Goal: Task Accomplishment & Management: Manage account settings

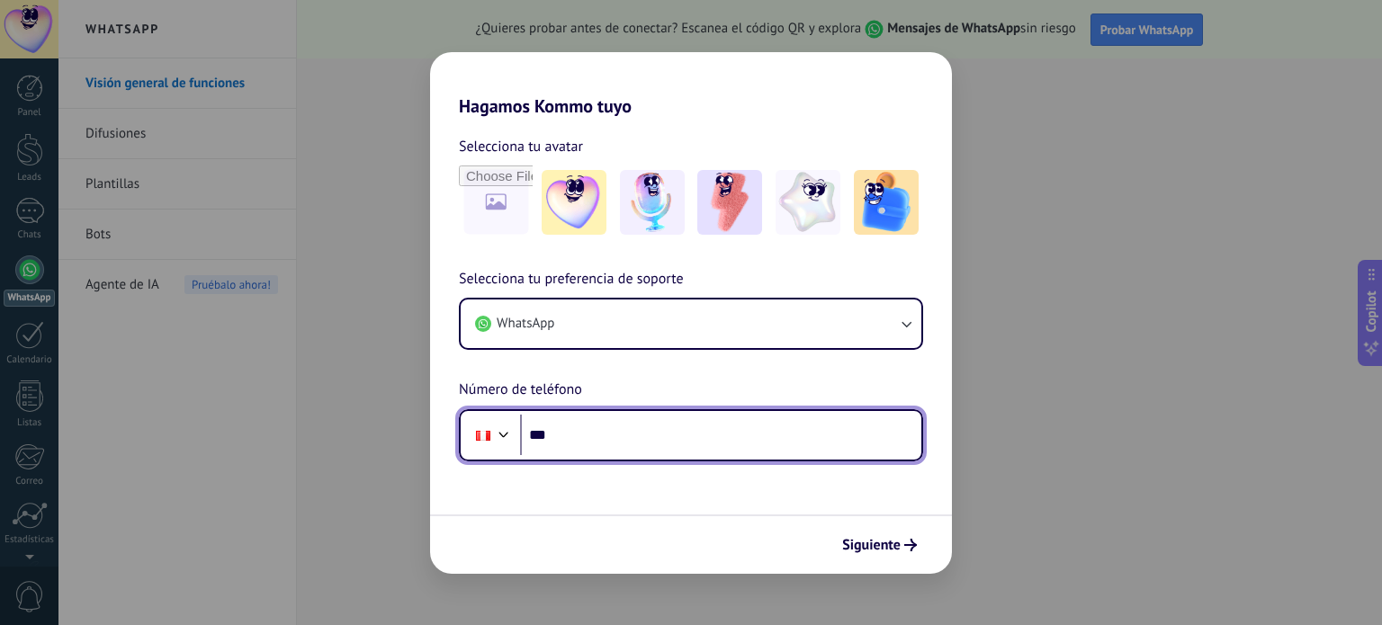
click at [610, 437] on input "***" at bounding box center [720, 435] width 401 height 41
type input "**********"
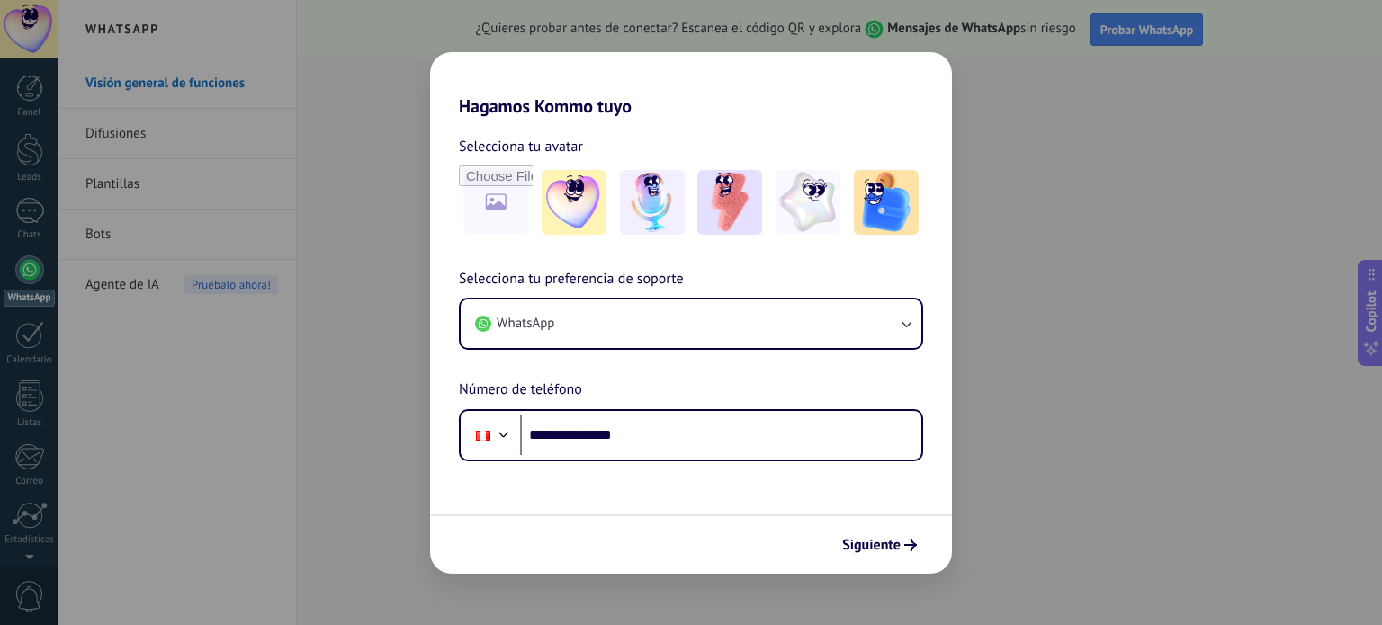
click at [724, 494] on form "**********" at bounding box center [691, 345] width 522 height 457
click at [882, 550] on span "Siguiente" at bounding box center [871, 545] width 58 height 13
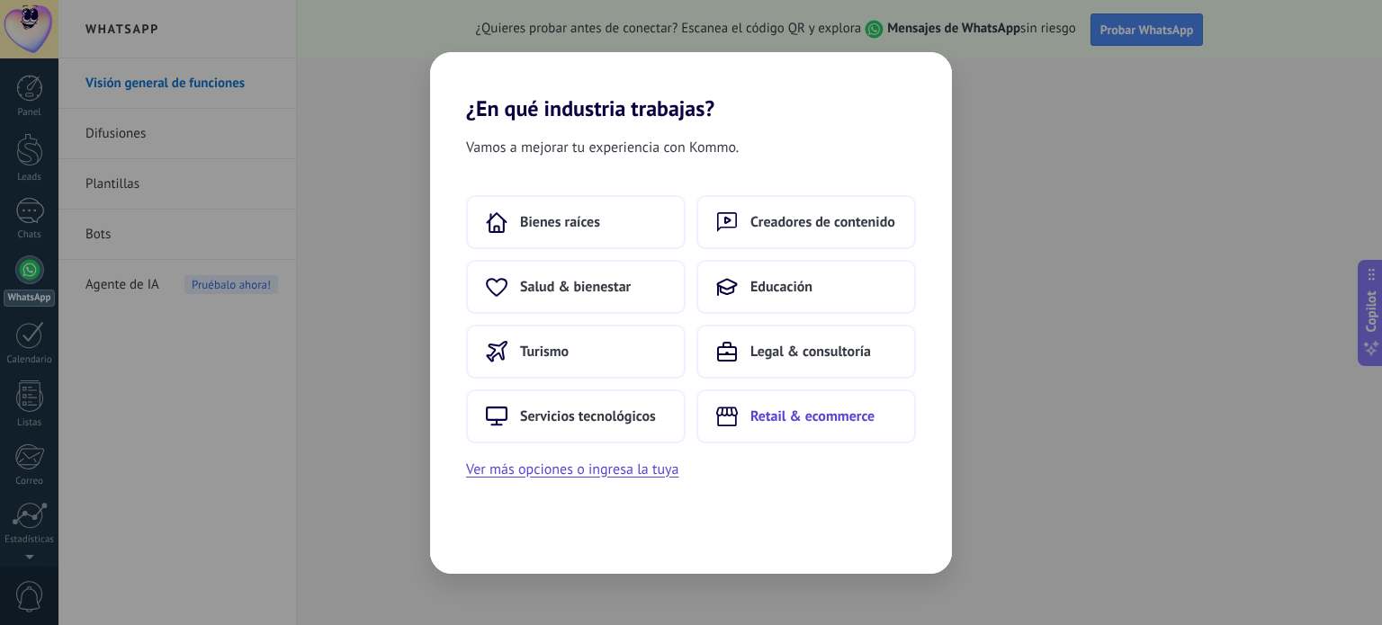
click at [799, 410] on span "Retail & ecommerce" at bounding box center [812, 417] width 124 height 18
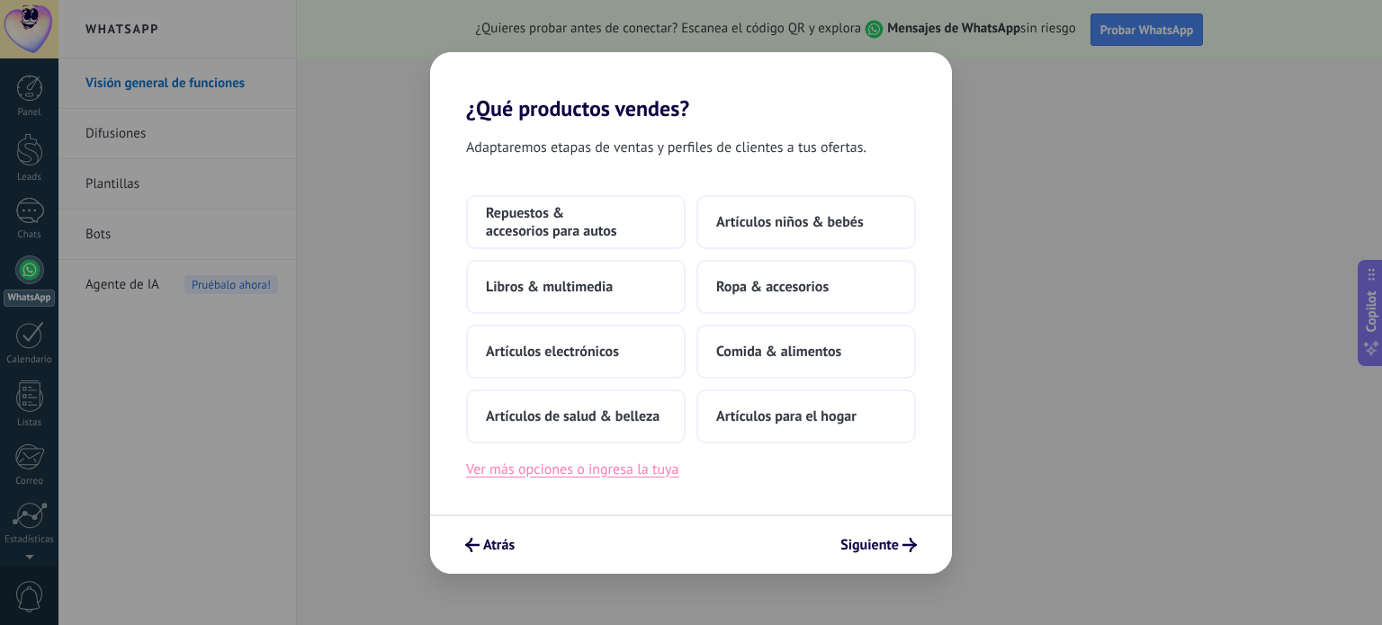
click at [658, 474] on button "Ver más opciones o ingresa la tuya" at bounding box center [572, 469] width 212 height 23
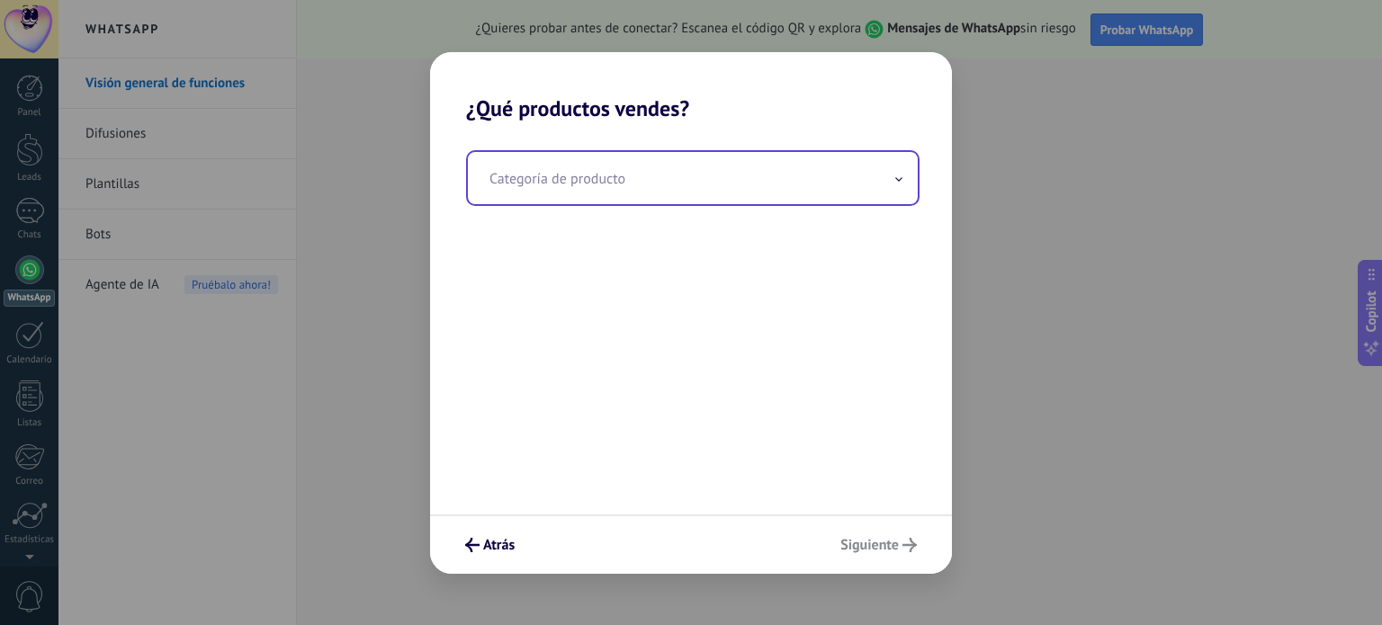
click at [558, 181] on input "text" at bounding box center [693, 178] width 450 height 52
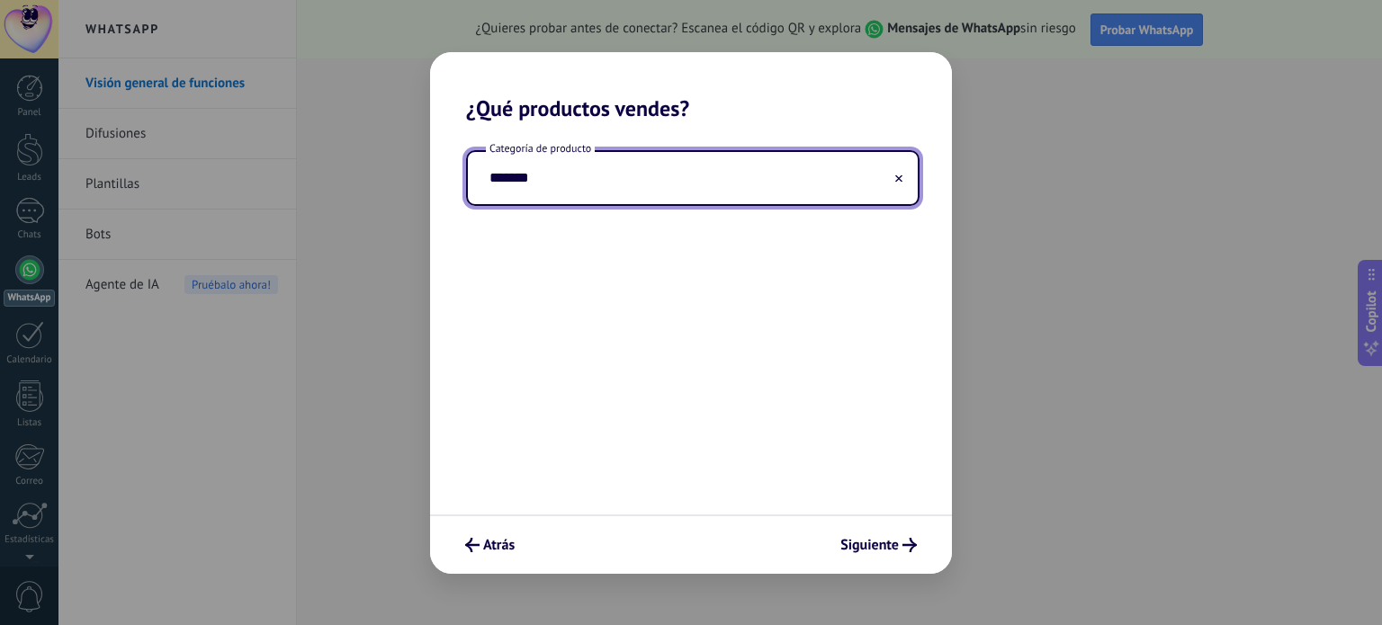
type input "*******"
click at [912, 564] on div "Atrás Siguiente" at bounding box center [691, 544] width 522 height 59
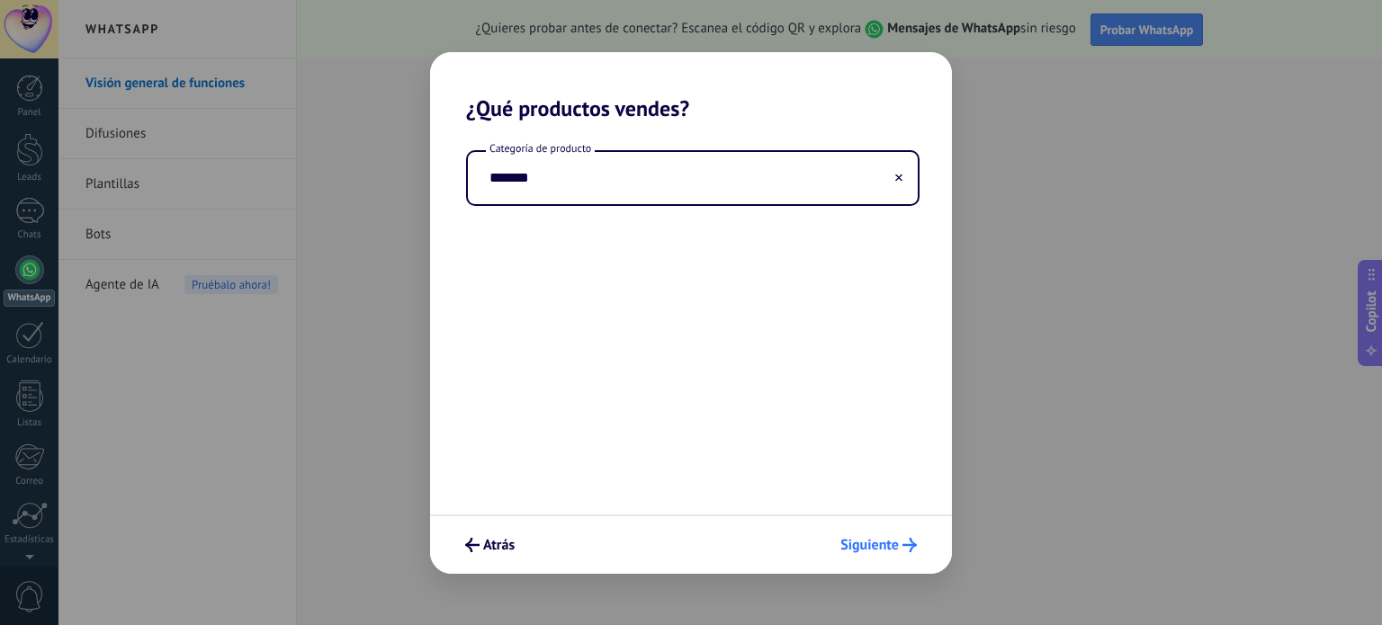
click at [896, 539] on span "Siguiente" at bounding box center [869, 545] width 58 height 13
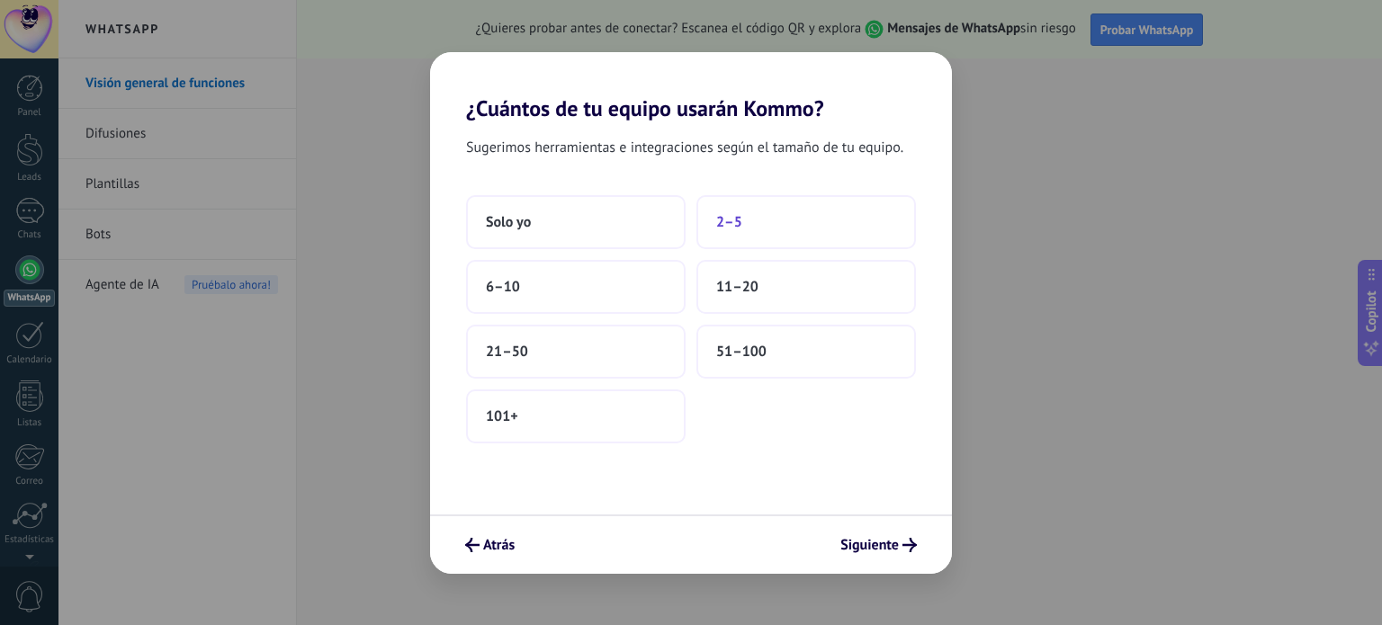
click at [735, 229] on span "2–5" at bounding box center [729, 222] width 26 height 18
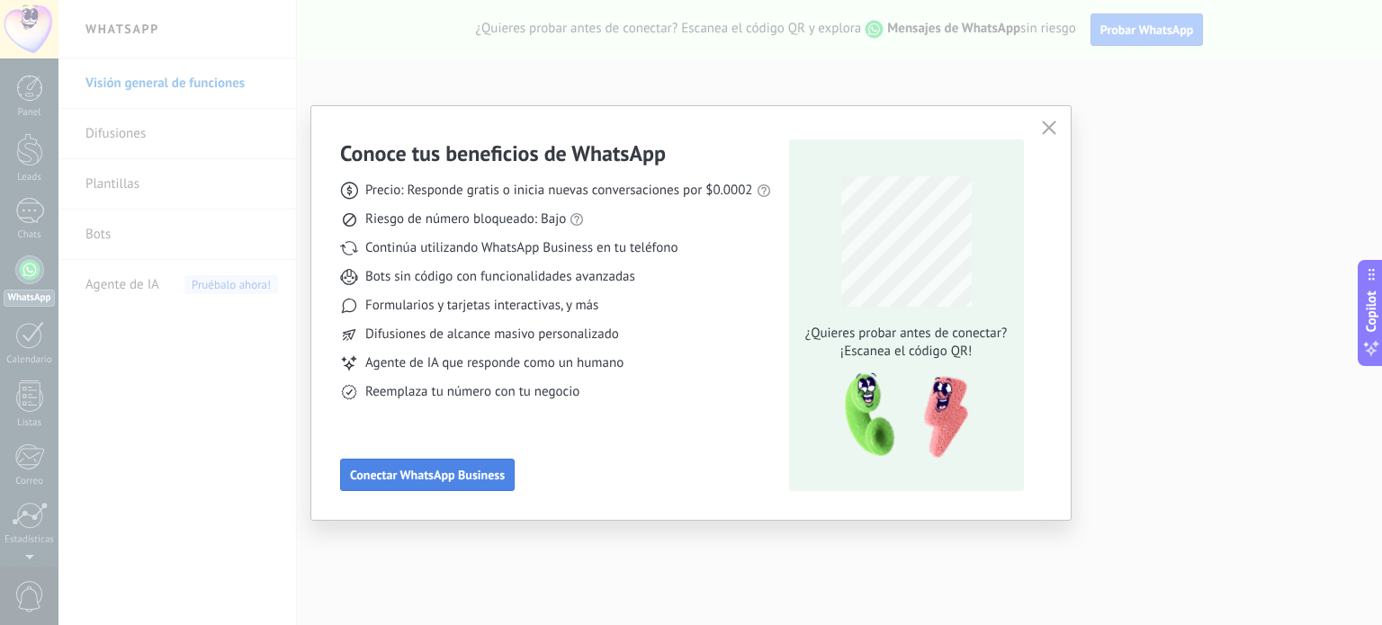
click at [430, 478] on span "Conectar WhatsApp Business" at bounding box center [427, 475] width 155 height 13
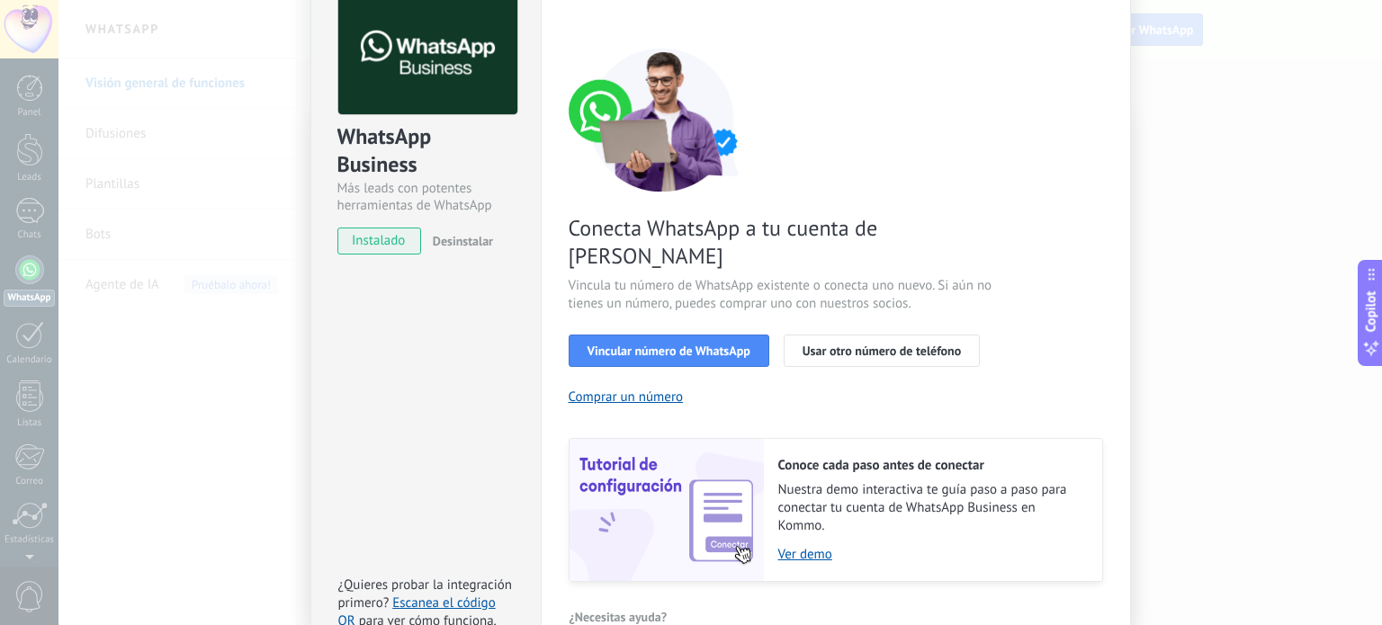
scroll to position [173, 0]
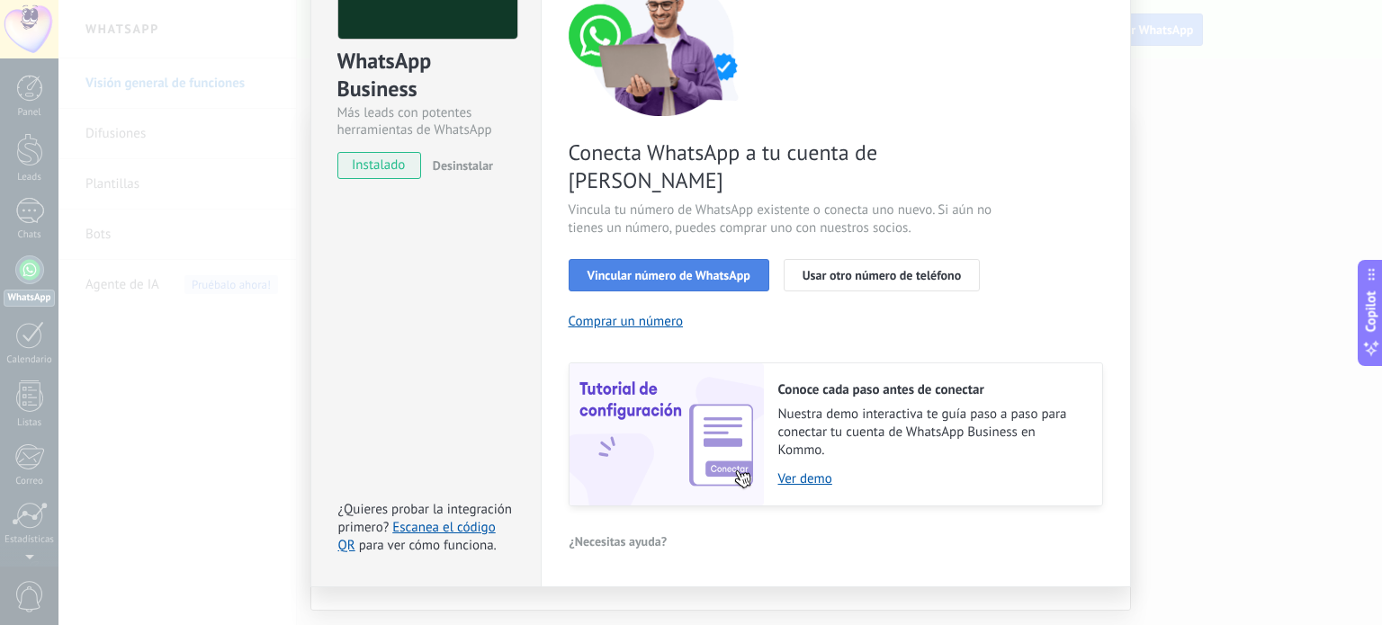
click at [705, 269] on span "Vincular número de WhatsApp" at bounding box center [669, 275] width 163 height 13
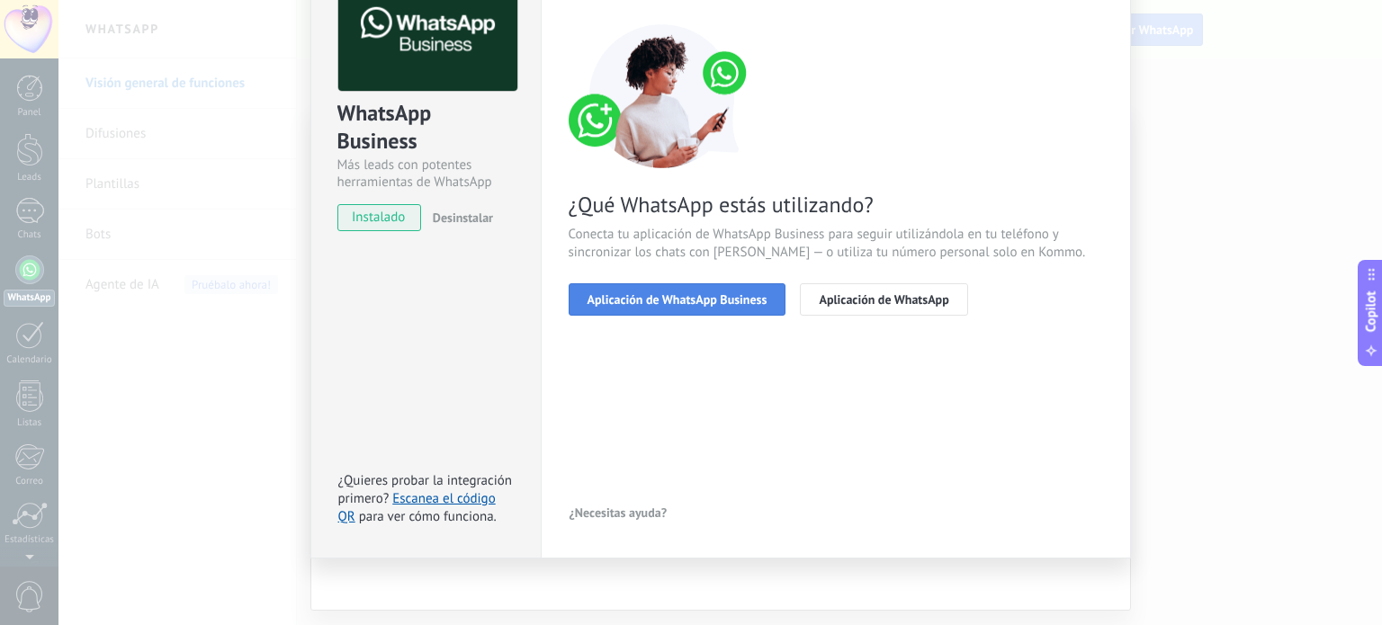
click at [717, 302] on span "Aplicación de WhatsApp Business" at bounding box center [678, 299] width 180 height 13
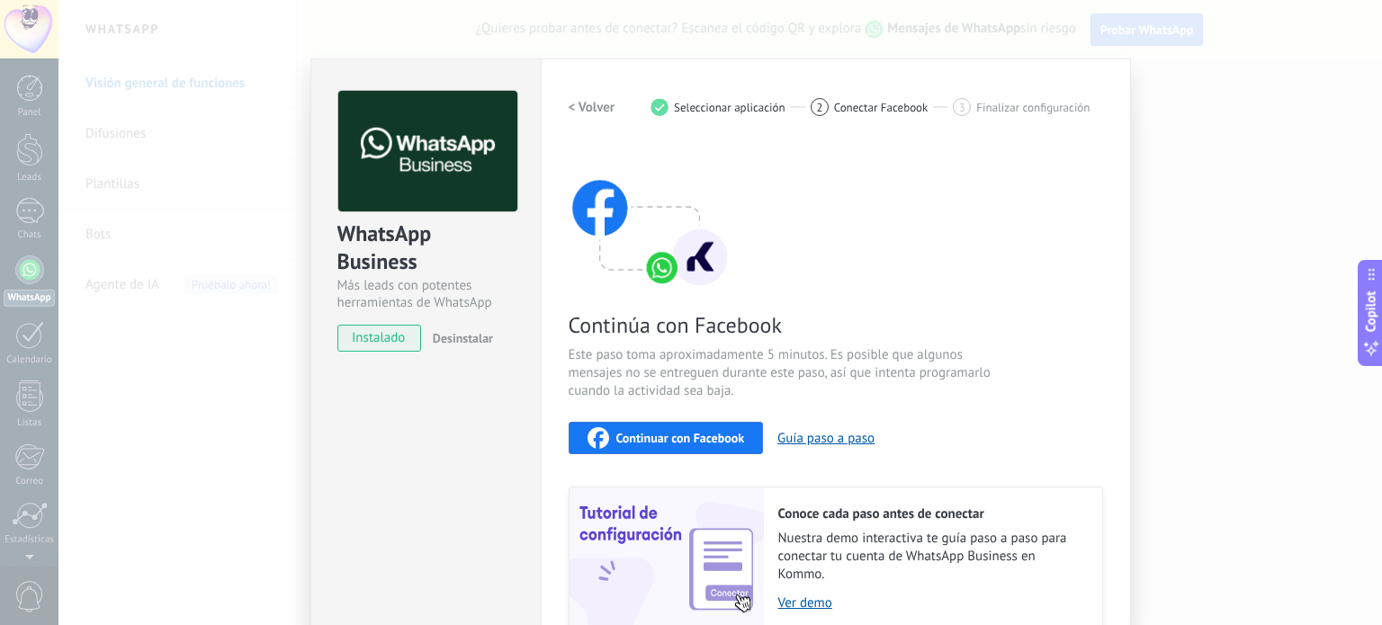
scroll to position [0, 0]
click at [581, 101] on h2 "< Volver" at bounding box center [592, 107] width 47 height 17
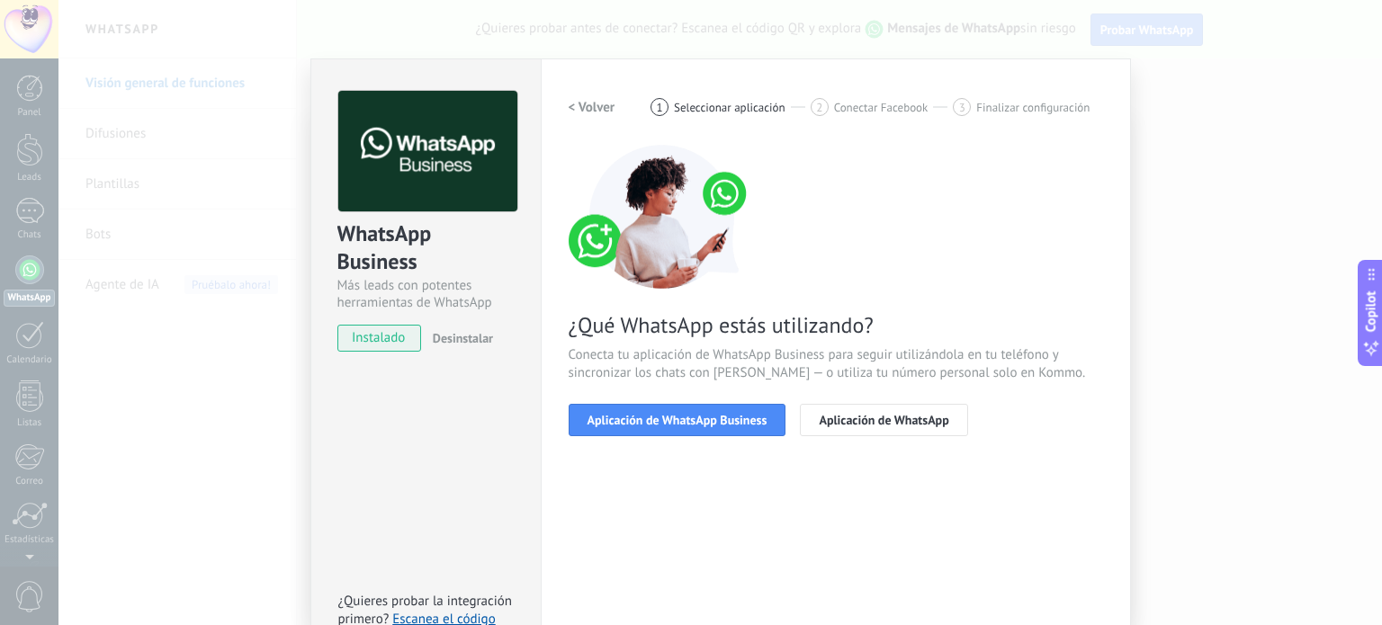
click at [581, 101] on h2 "< Volver" at bounding box center [592, 107] width 47 height 17
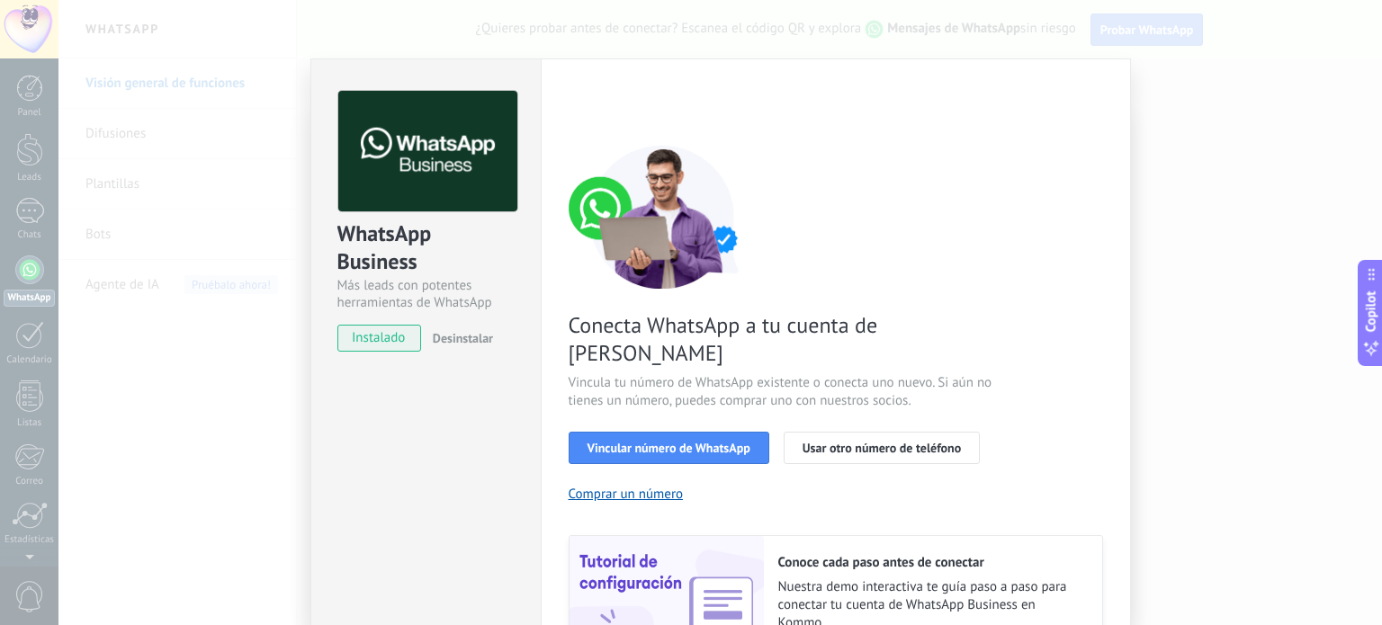
click at [581, 101] on div "< Volver 1 Seleccionar aplicación 2 Conectar Facebook 3 Finalizar configuración" at bounding box center [836, 107] width 534 height 32
click at [1303, 235] on div "WhatsApp Business Más leads con potentes herramientas de WhatsApp instalado Des…" at bounding box center [720, 312] width 1324 height 625
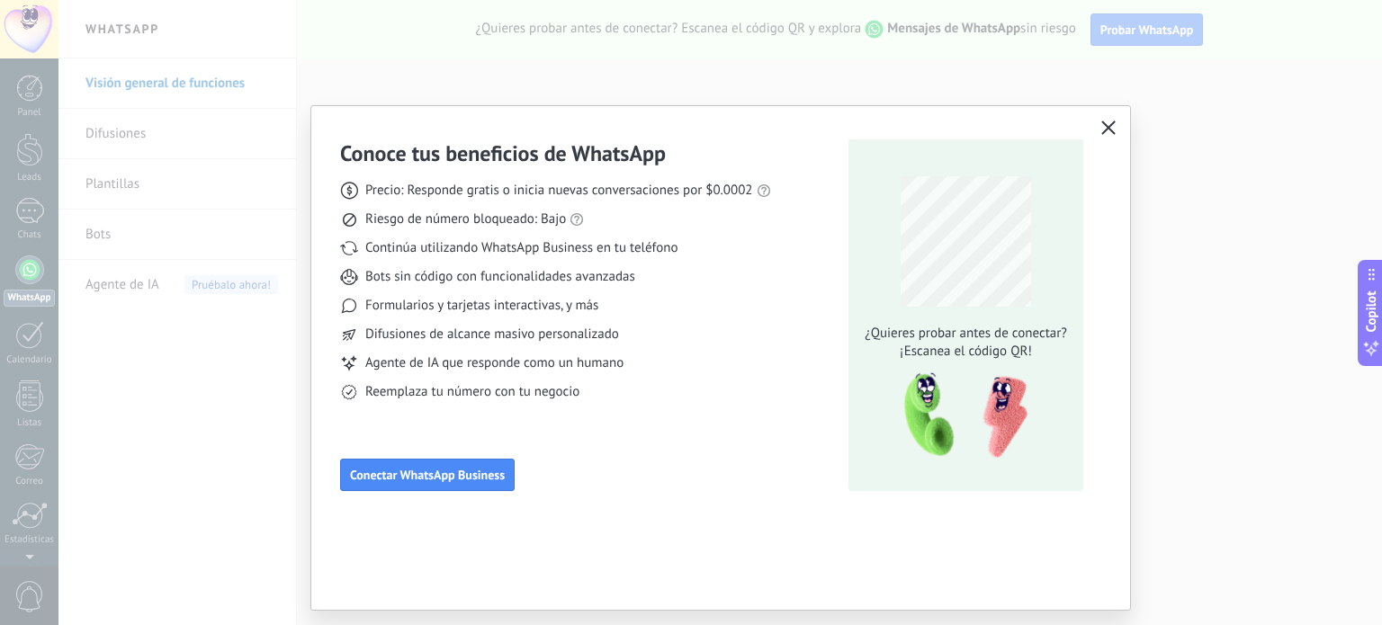
drag, startPoint x: 195, startPoint y: 55, endPoint x: 569, endPoint y: 55, distance: 373.4
click at [198, 55] on div "Conoce tus beneficios de WhatsApp Precio: Responde gratis o inicia nuevas conve…" at bounding box center [691, 312] width 1382 height 625
click at [1113, 125] on icon "button" at bounding box center [1108, 128] width 14 height 14
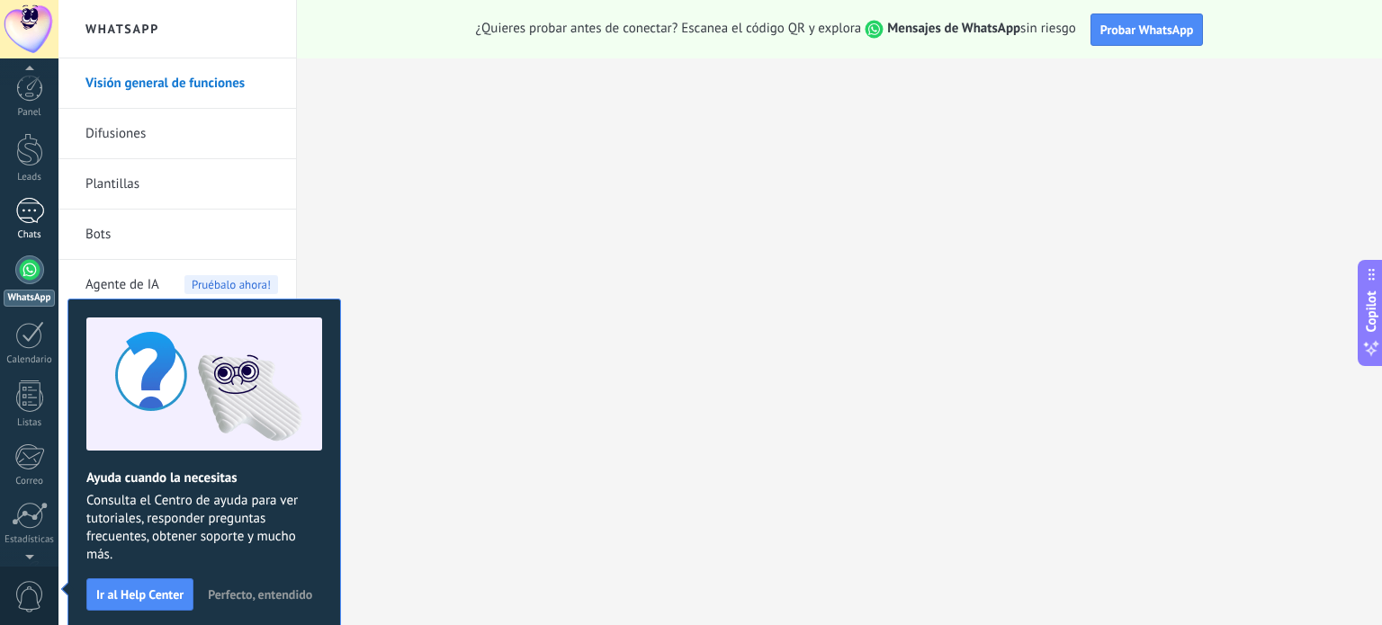
click at [29, 221] on div at bounding box center [29, 211] width 29 height 26
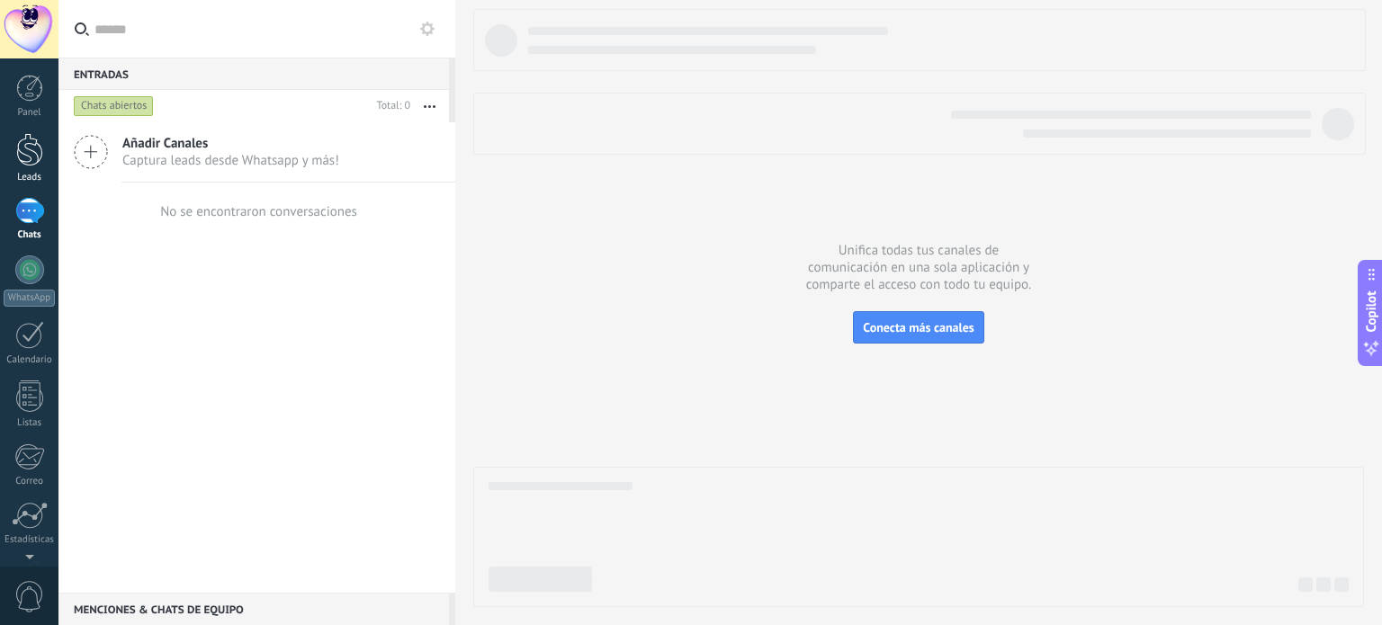
click at [40, 168] on link "Leads" at bounding box center [29, 158] width 58 height 50
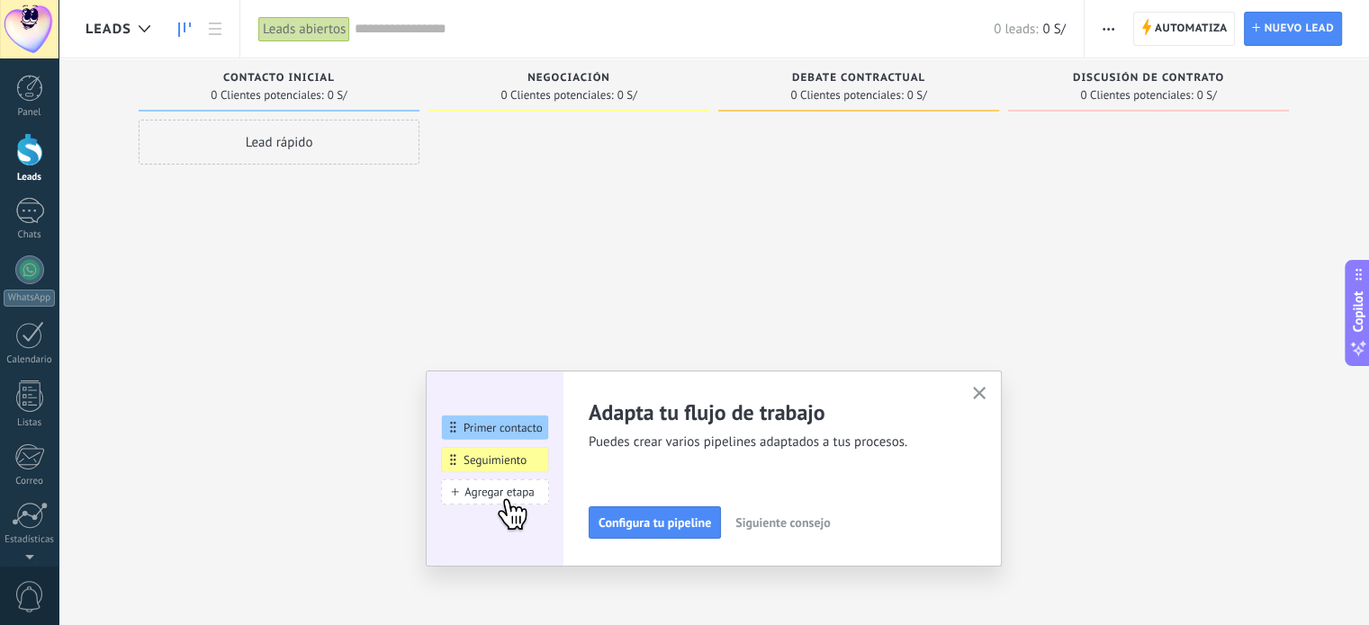
click at [983, 400] on span "button" at bounding box center [979, 394] width 13 height 15
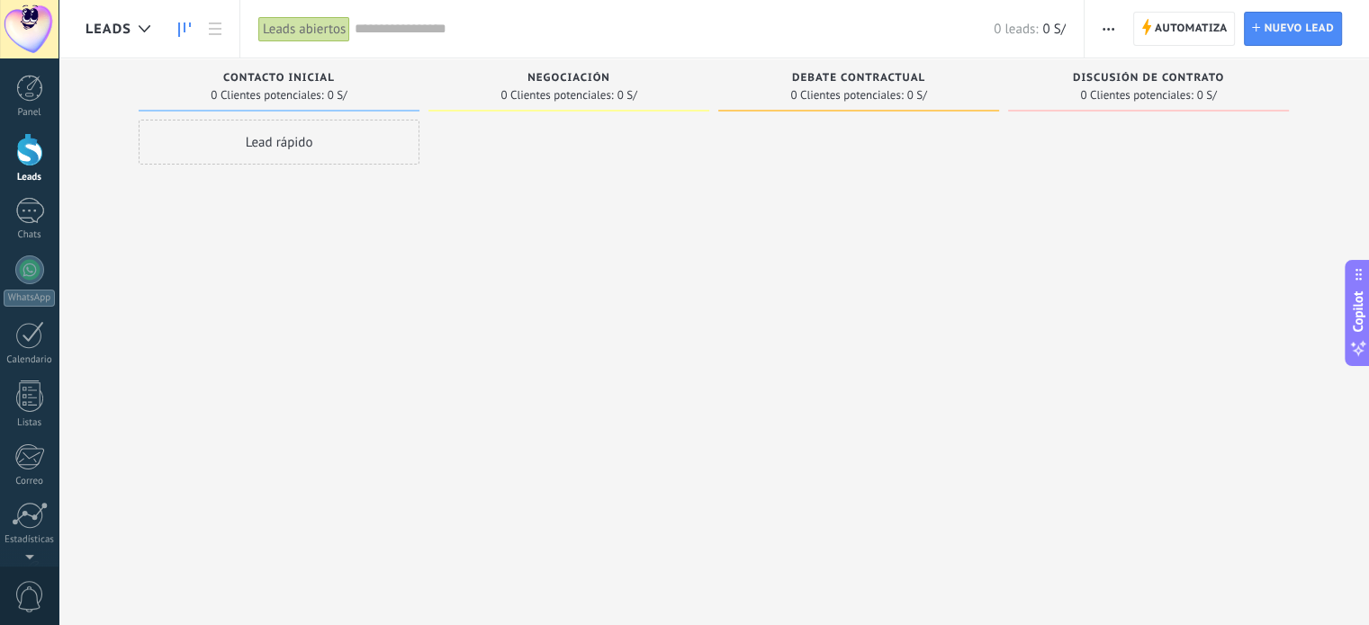
drag, startPoint x: 362, startPoint y: 146, endPoint x: 545, endPoint y: 167, distance: 184.8
click at [543, 172] on div "Leads Entrantes Solicitudes: [PHONE_NUMBER] Contacto inicial 0 Clientes potenci…" at bounding box center [726, 284] width 1283 height 452
click at [547, 159] on div at bounding box center [568, 315] width 281 height 391
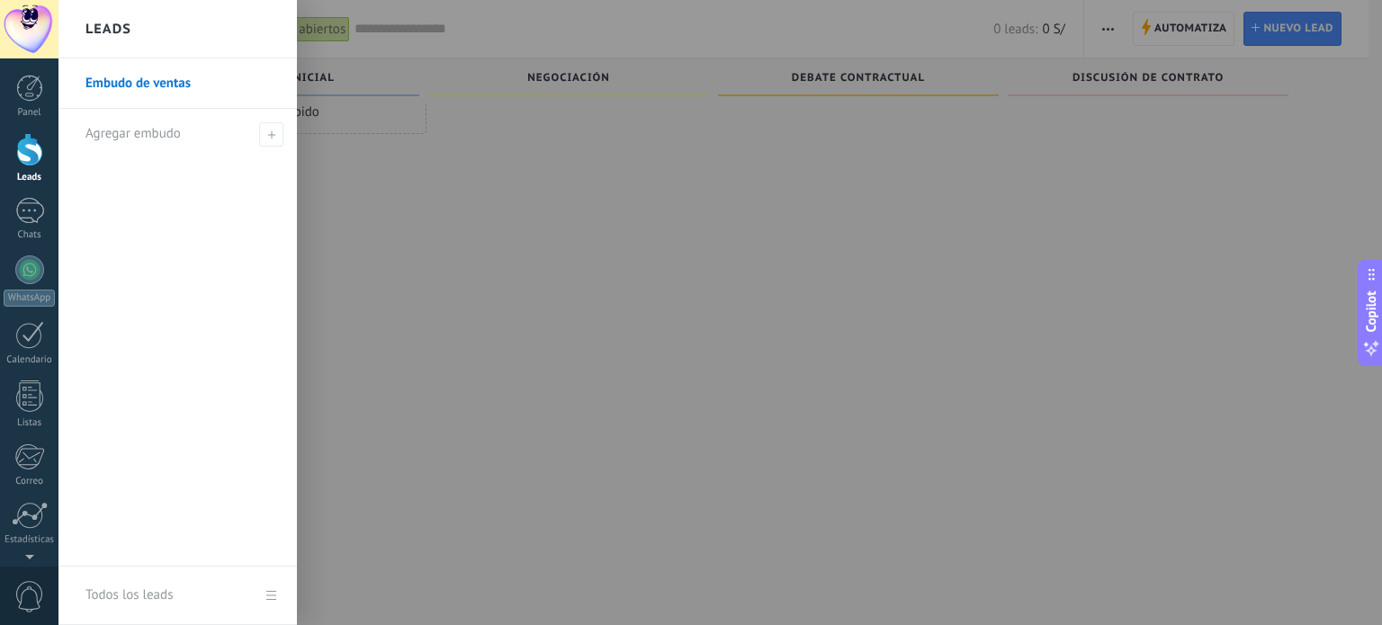
click at [32, 590] on span "0" at bounding box center [29, 596] width 31 height 31
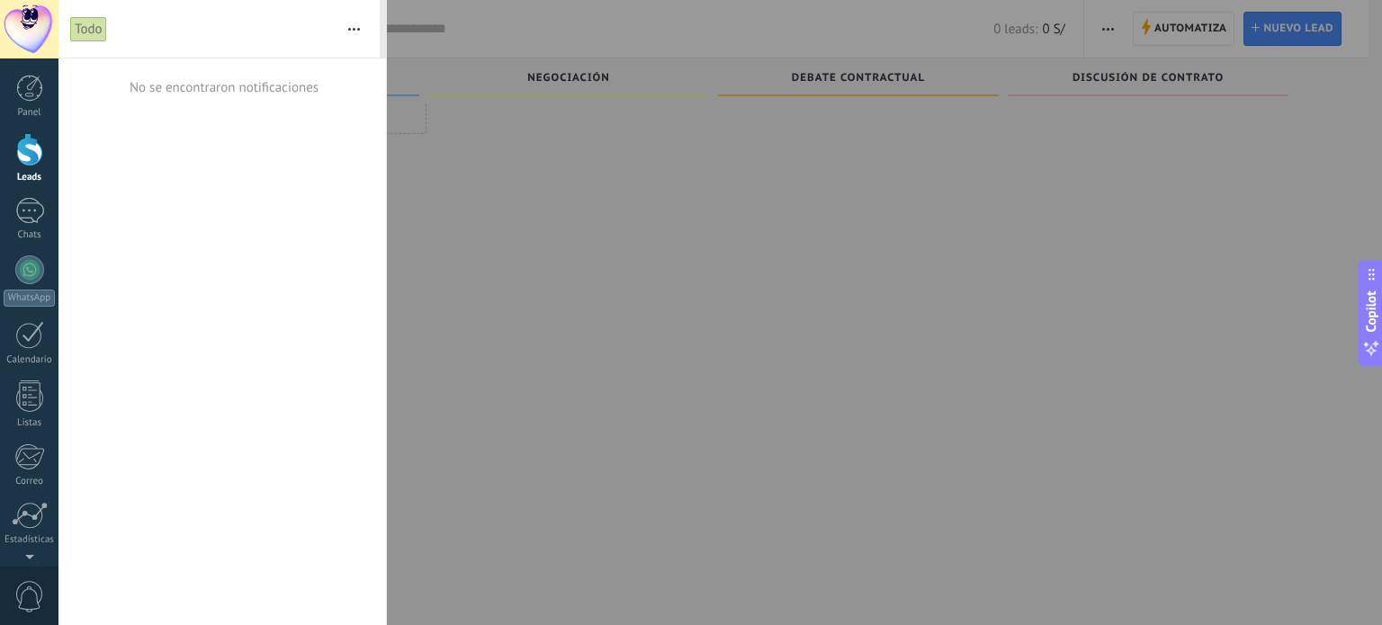
click at [32, 590] on span "0" at bounding box center [29, 596] width 31 height 31
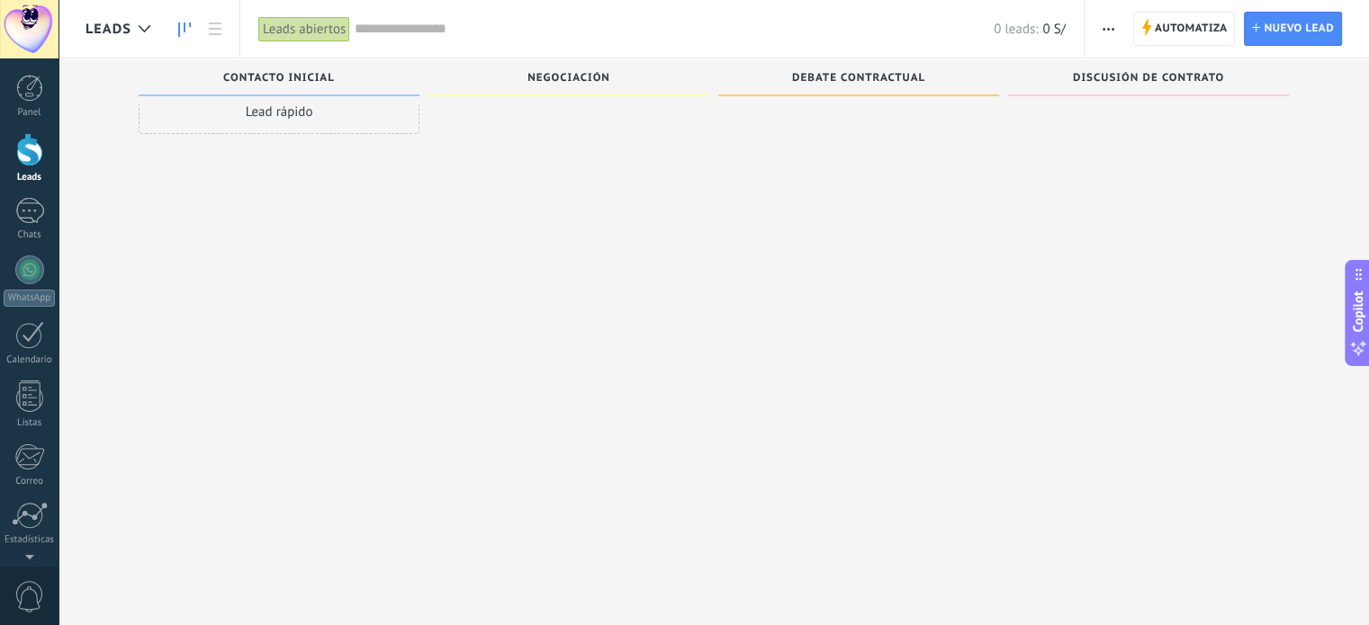
click at [1133, 78] on span "Discusión de contrato" at bounding box center [1148, 78] width 151 height 13
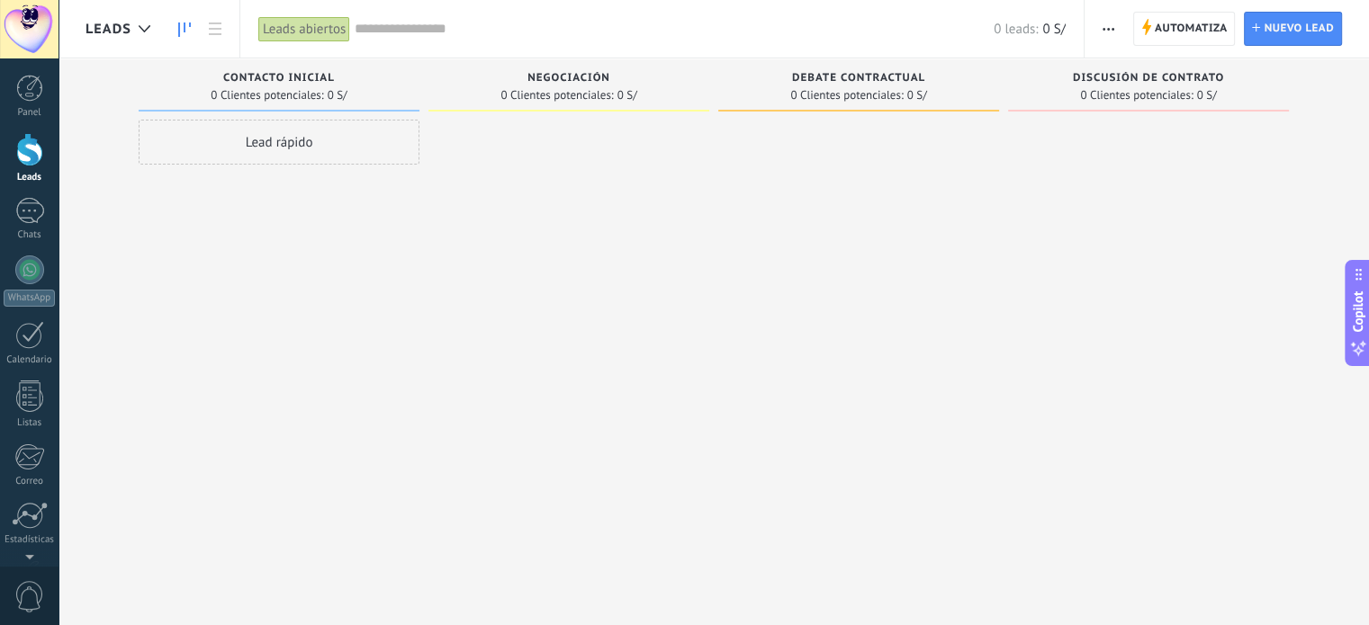
click at [1367, 353] on icon at bounding box center [1358, 348] width 19 height 19
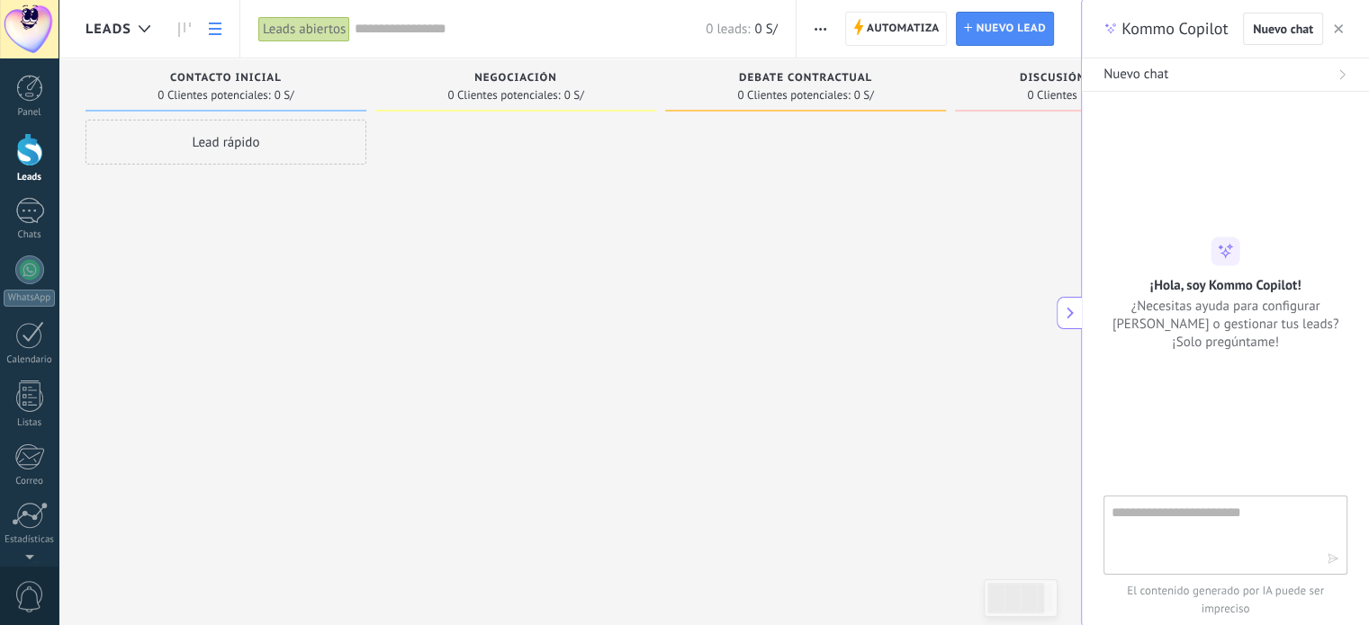
click at [223, 25] on link at bounding box center [215, 29] width 31 height 35
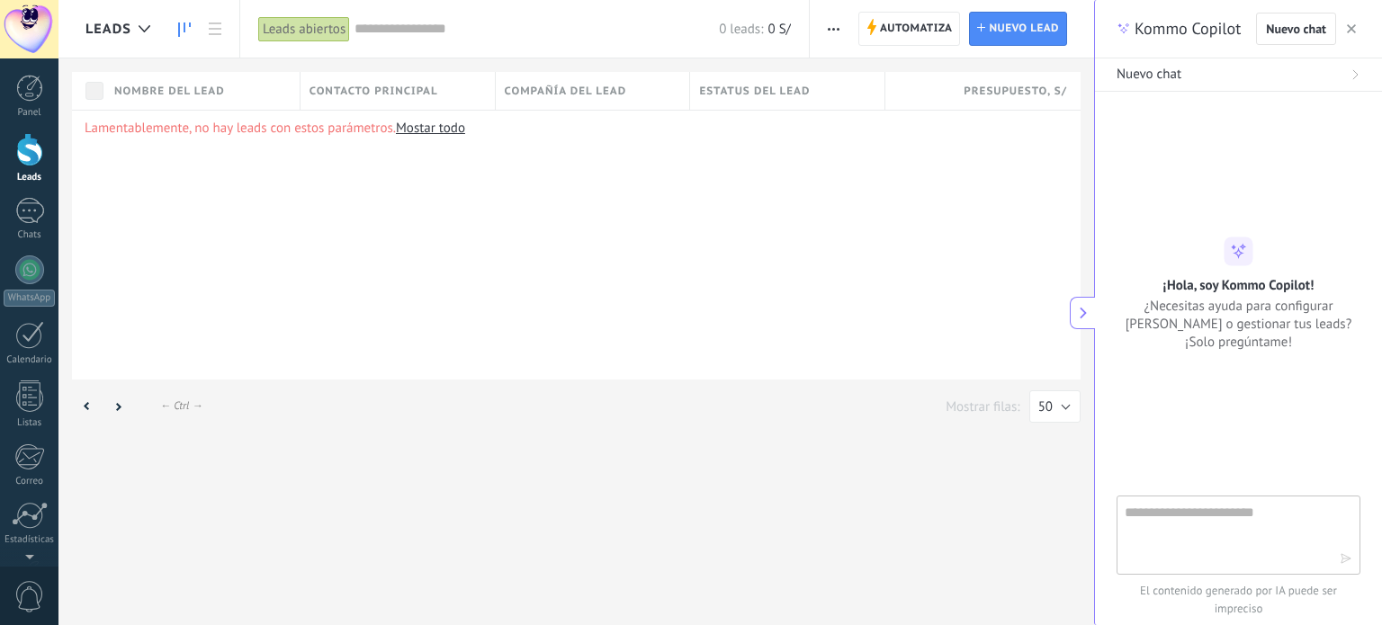
click at [191, 26] on link at bounding box center [184, 29] width 31 height 35
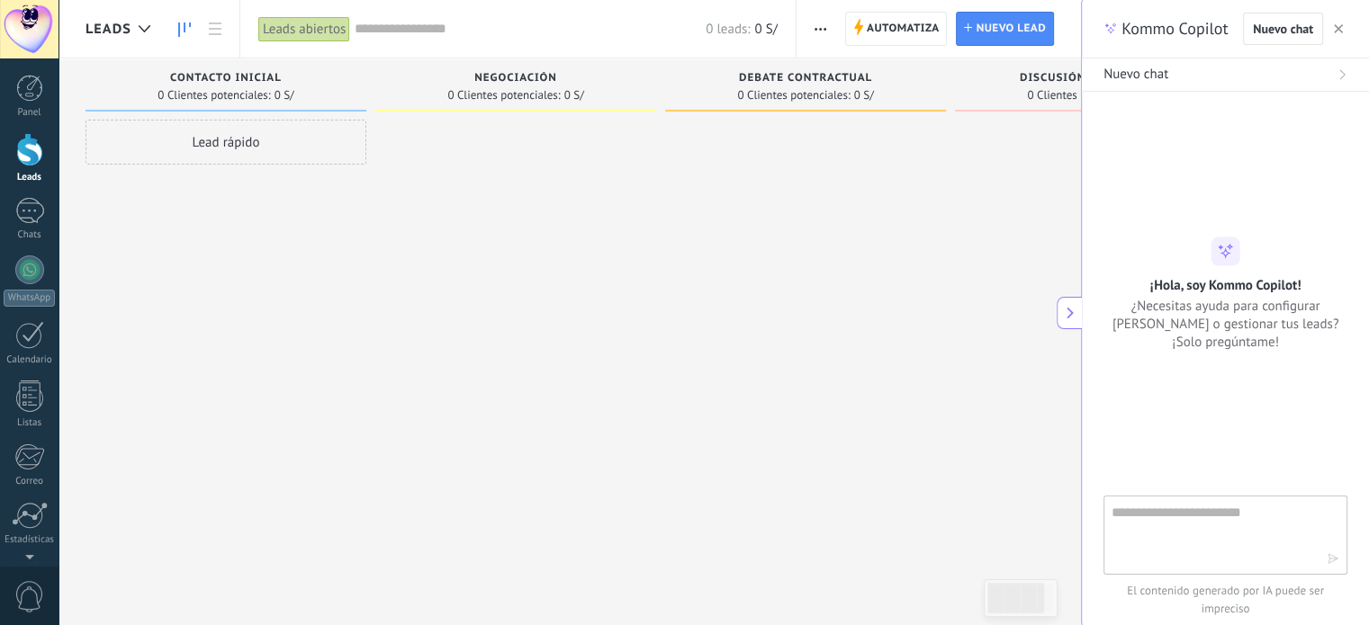
click at [112, 27] on span "Leads" at bounding box center [108, 29] width 46 height 17
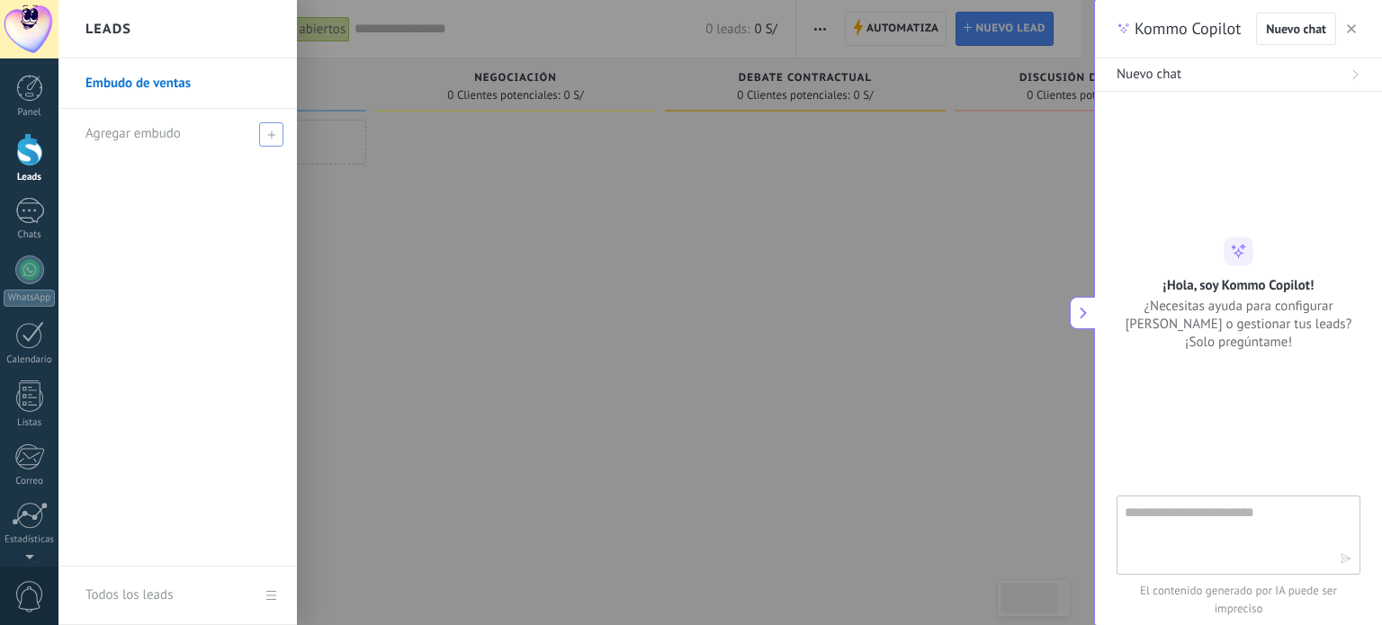
click at [152, 132] on span "Agregar embudo" at bounding box center [132, 133] width 95 height 17
click at [152, 132] on input "text" at bounding box center [169, 134] width 169 height 29
click at [29, 94] on div at bounding box center [29, 88] width 27 height 27
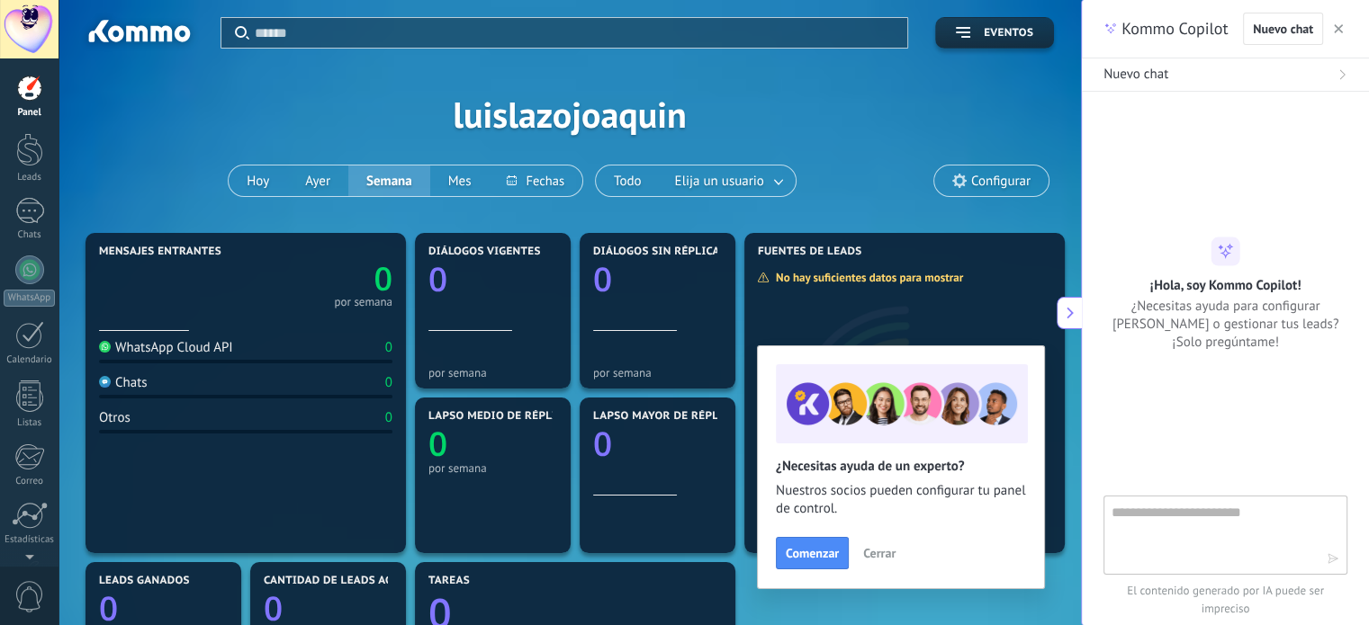
click at [974, 174] on span "Configurar" at bounding box center [1000, 181] width 59 height 15
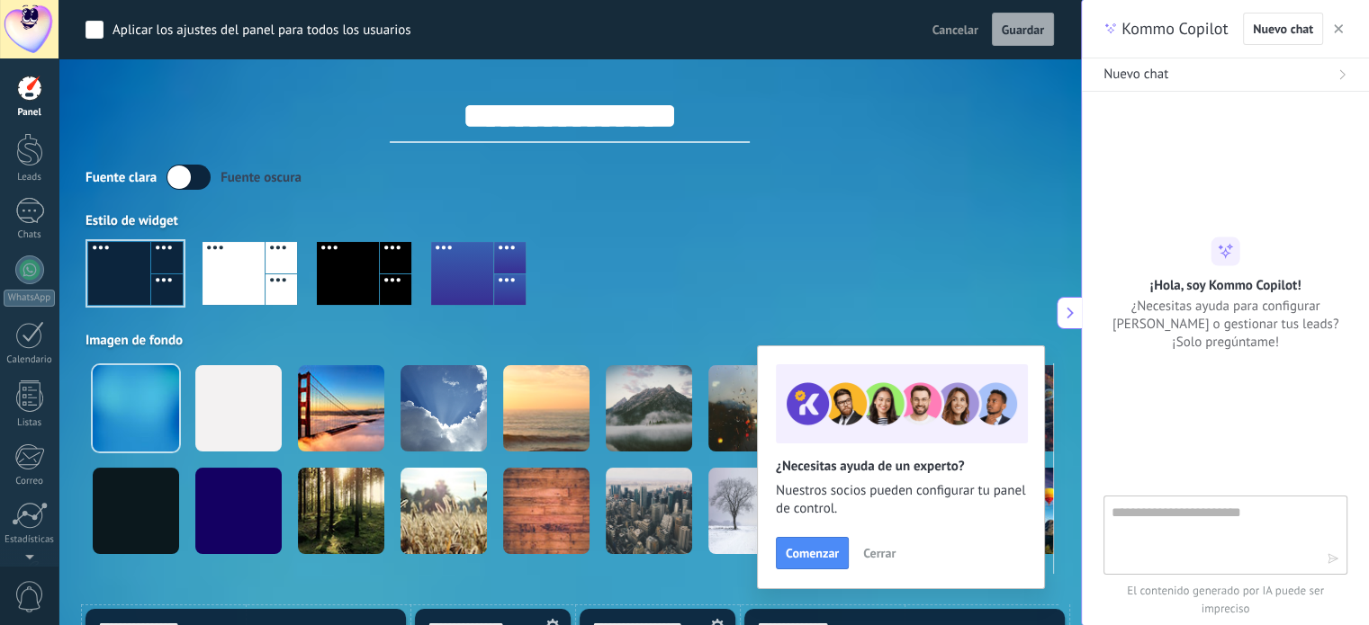
click at [965, 21] on button "Cancelar" at bounding box center [955, 29] width 60 height 27
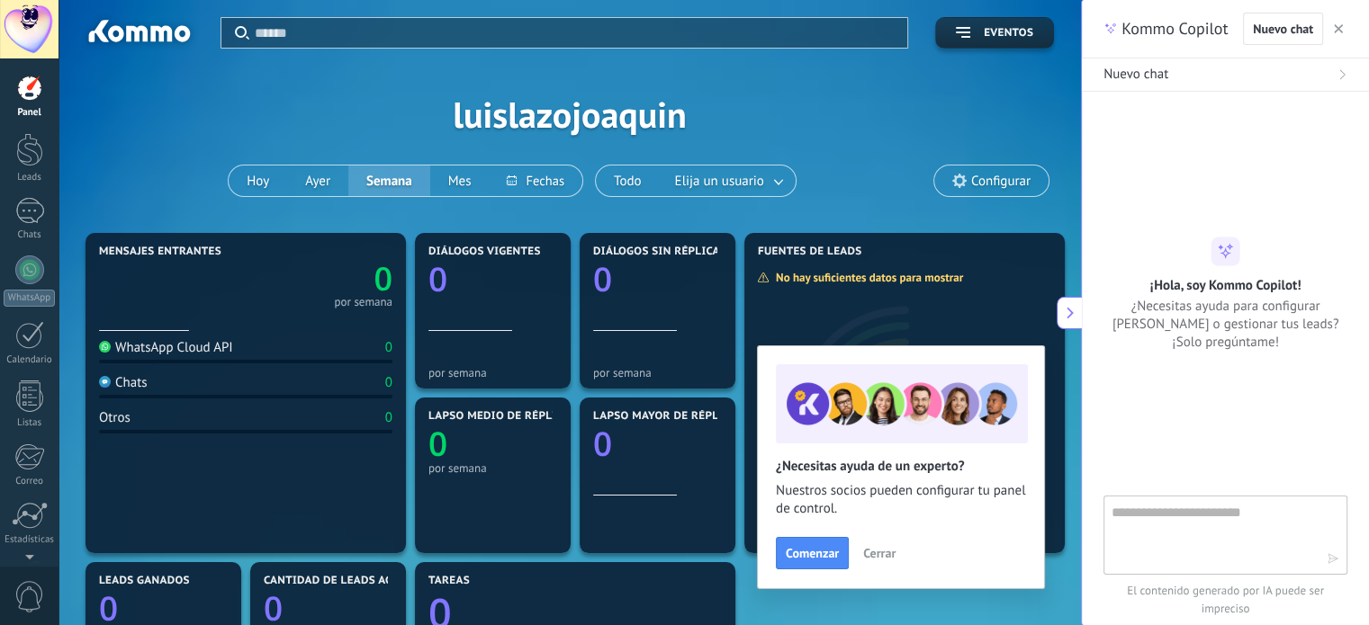
click at [1339, 28] on icon "button" at bounding box center [1338, 28] width 9 height 9
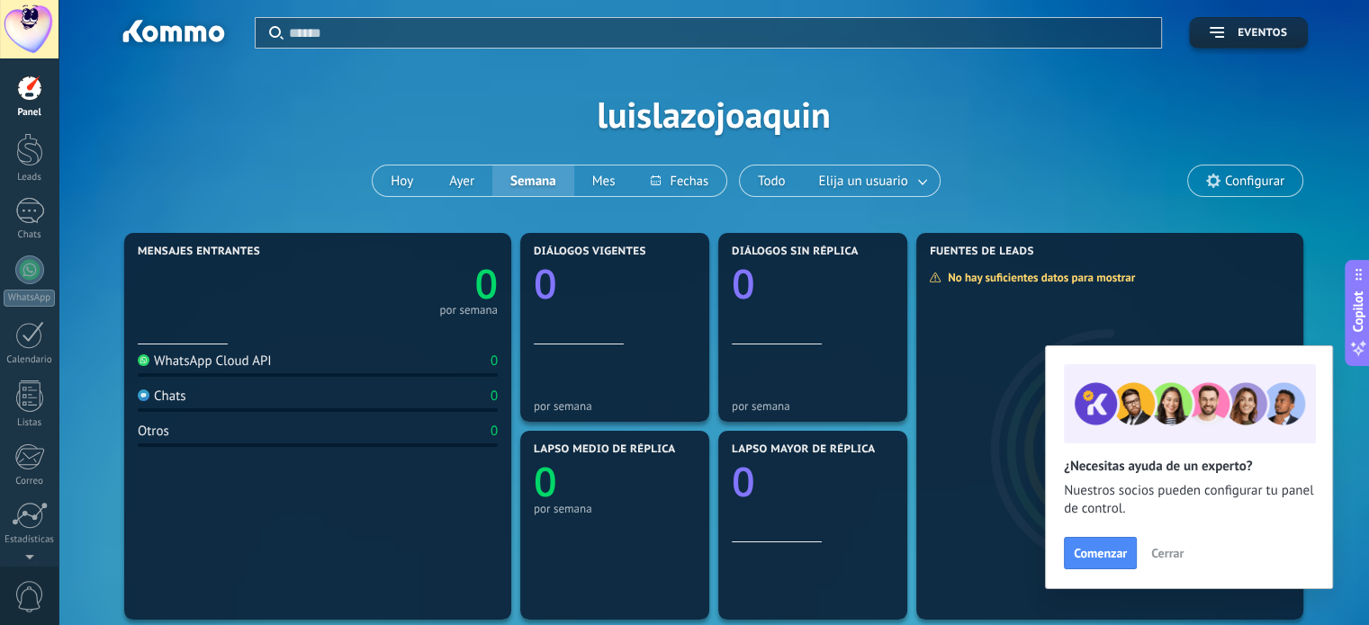
click at [15, 20] on div at bounding box center [29, 29] width 58 height 58
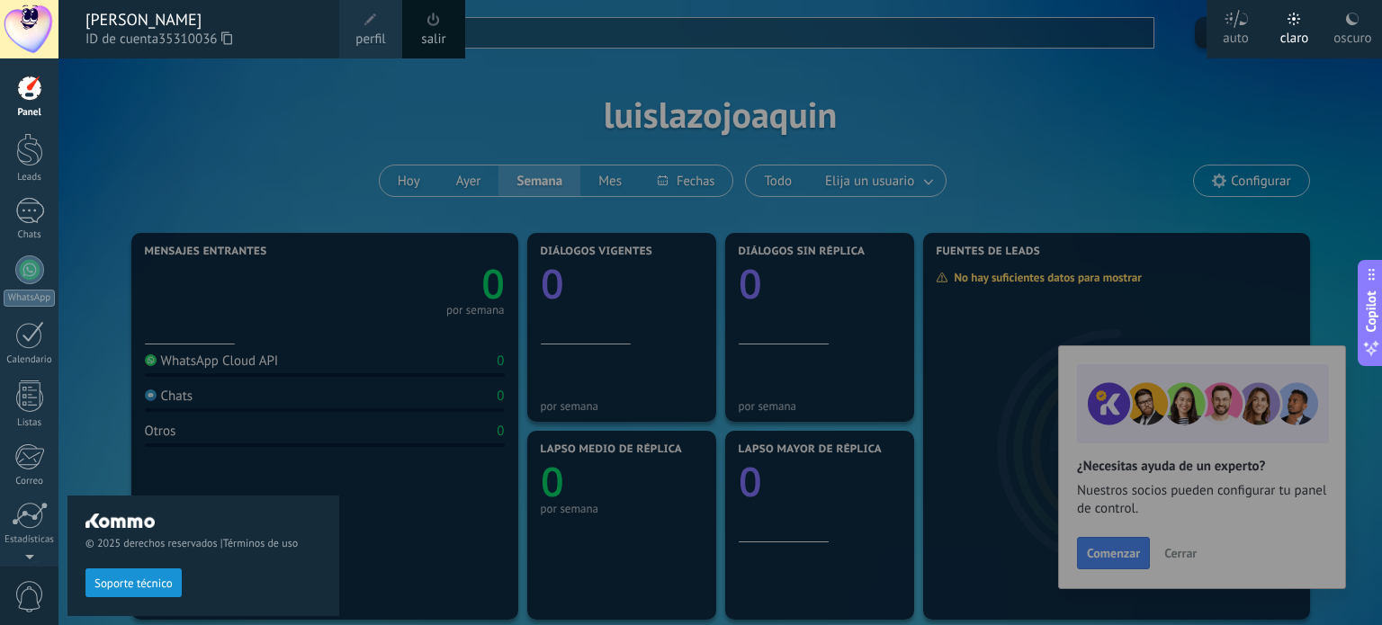
click at [429, 28] on span at bounding box center [434, 20] width 20 height 20
